Goal: Book appointment/travel/reservation

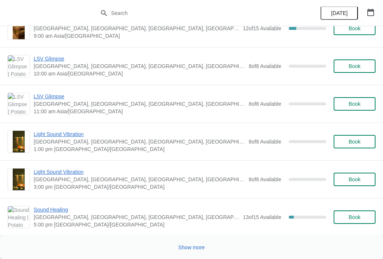
click at [198, 254] on button "Show more" at bounding box center [192, 247] width 33 height 13
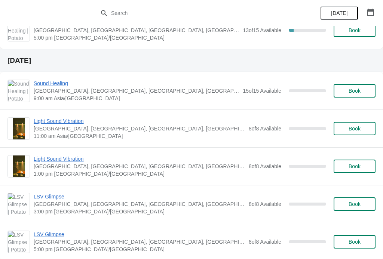
scroll to position [2675, 0]
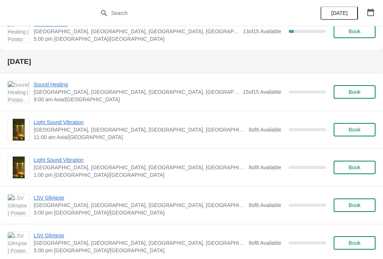
click at [357, 95] on button "Book" at bounding box center [355, 91] width 42 height 13
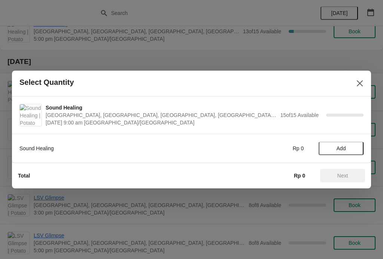
click at [343, 144] on button "Add" at bounding box center [341, 148] width 45 height 13
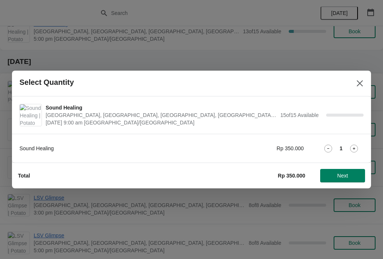
click at [354, 147] on icon at bounding box center [354, 149] width 8 height 8
click at [347, 174] on span "Next" at bounding box center [343, 176] width 11 height 6
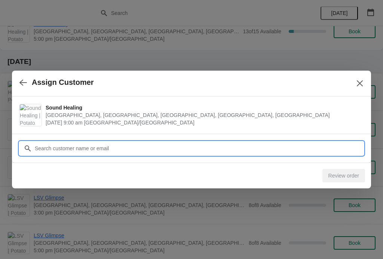
click at [143, 146] on input "Customer" at bounding box center [198, 148] width 329 height 13
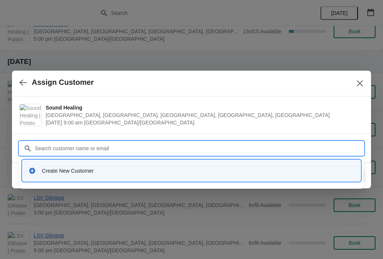
click at [46, 168] on div "Create New Customer" at bounding box center [198, 170] width 313 height 7
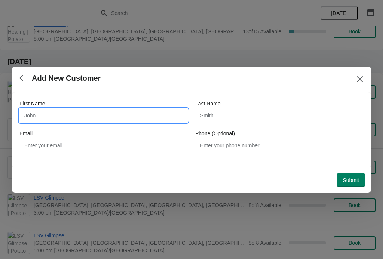
click at [139, 119] on input "First Name" at bounding box center [103, 115] width 168 height 13
type input "Tresna"
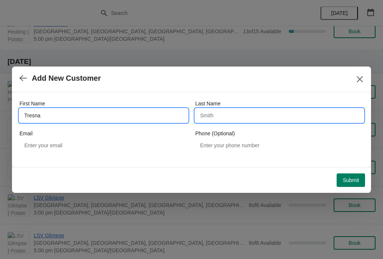
click at [258, 116] on input "Last Name" at bounding box center [279, 115] width 168 height 13
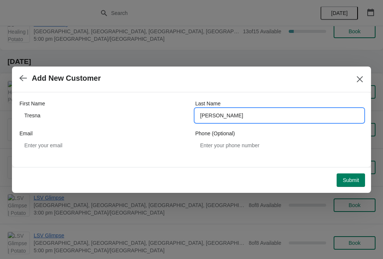
type input "[PERSON_NAME]"
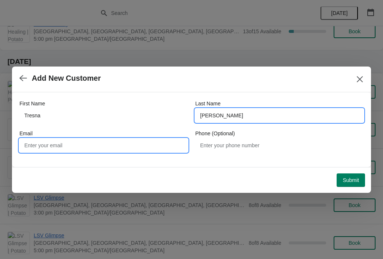
click at [135, 150] on input "Email" at bounding box center [103, 145] width 168 height 13
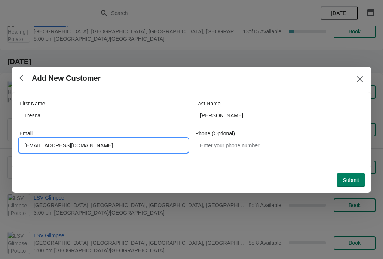
type input "[EMAIL_ADDRESS][DOMAIN_NAME]"
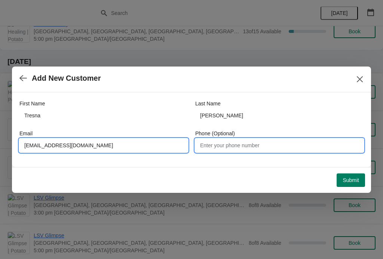
click at [262, 141] on input "Phone (Optional)" at bounding box center [279, 145] width 168 height 13
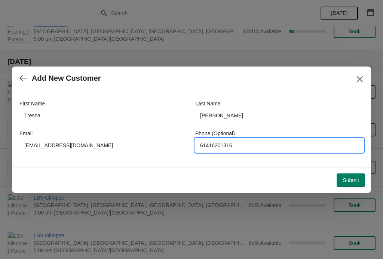
type input "61416201316"
click at [344, 180] on span "Submit" at bounding box center [351, 180] width 16 height 6
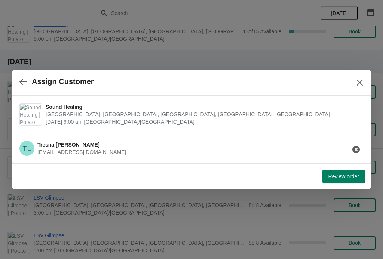
click at [346, 172] on button "Review order" at bounding box center [344, 176] width 43 height 13
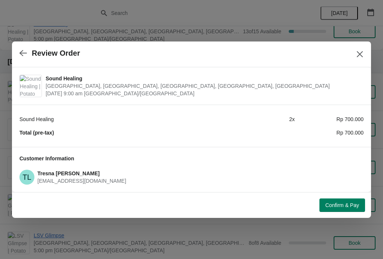
click at [357, 52] on icon "Close" at bounding box center [359, 54] width 7 height 7
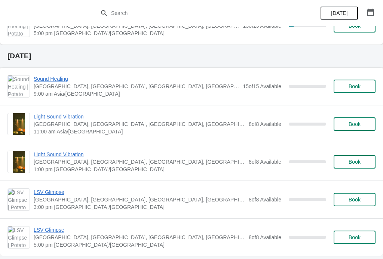
scroll to position [2681, 0]
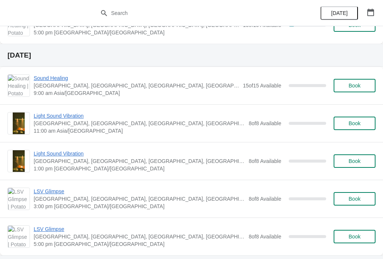
click at [227, 88] on span "[GEOGRAPHIC_DATA], [GEOGRAPHIC_DATA], [GEOGRAPHIC_DATA], [GEOGRAPHIC_DATA], [GE…" at bounding box center [137, 85] width 206 height 7
click at [55, 67] on div "Sound Healing Potato Head Suites & Studios, [GEOGRAPHIC_DATA], [GEOGRAPHIC_DATA…" at bounding box center [191, 85] width 383 height 37
click at [67, 77] on span "Sound Healing" at bounding box center [137, 77] width 206 height 7
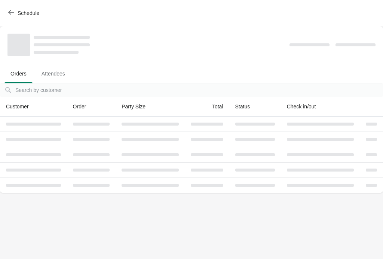
scroll to position [0, 0]
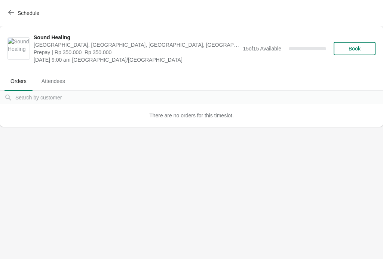
click at [54, 77] on span "Attendees" at bounding box center [54, 80] width 36 height 13
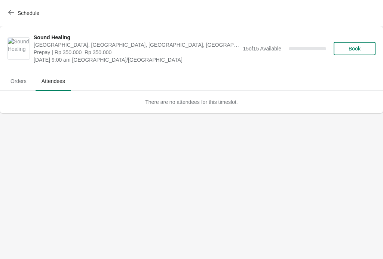
click at [14, 82] on span "Orders" at bounding box center [18, 80] width 28 height 13
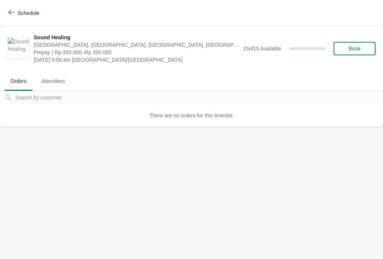
click at [14, 8] on button "Schedule" at bounding box center [25, 12] width 42 height 13
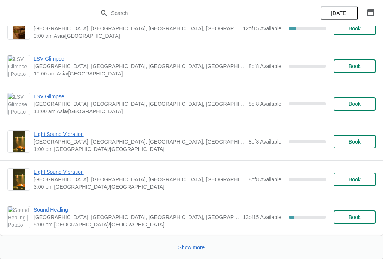
click at [198, 247] on span "Show more" at bounding box center [192, 248] width 27 height 6
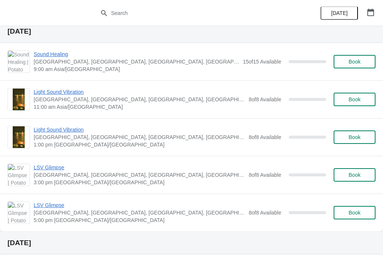
scroll to position [2705, 0]
click at [113, 65] on span "[GEOGRAPHIC_DATA], [GEOGRAPHIC_DATA], [GEOGRAPHIC_DATA], [GEOGRAPHIC_DATA], [GE…" at bounding box center [137, 61] width 206 height 7
click at [191, 64] on span "[GEOGRAPHIC_DATA], [GEOGRAPHIC_DATA], [GEOGRAPHIC_DATA], [GEOGRAPHIC_DATA], [GE…" at bounding box center [137, 61] width 206 height 7
click at [251, 60] on span "15 of 15 Available" at bounding box center [262, 62] width 39 height 6
click at [92, 58] on span "Sound Healing" at bounding box center [137, 54] width 206 height 7
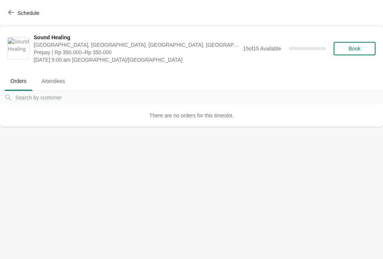
scroll to position [0, 0]
click at [43, 58] on span "[DATE] 9:00 am [GEOGRAPHIC_DATA]/[GEOGRAPHIC_DATA]" at bounding box center [137, 59] width 206 height 7
click at [12, 12] on icon "button" at bounding box center [11, 12] width 6 height 5
